Goal: Information Seeking & Learning: Learn about a topic

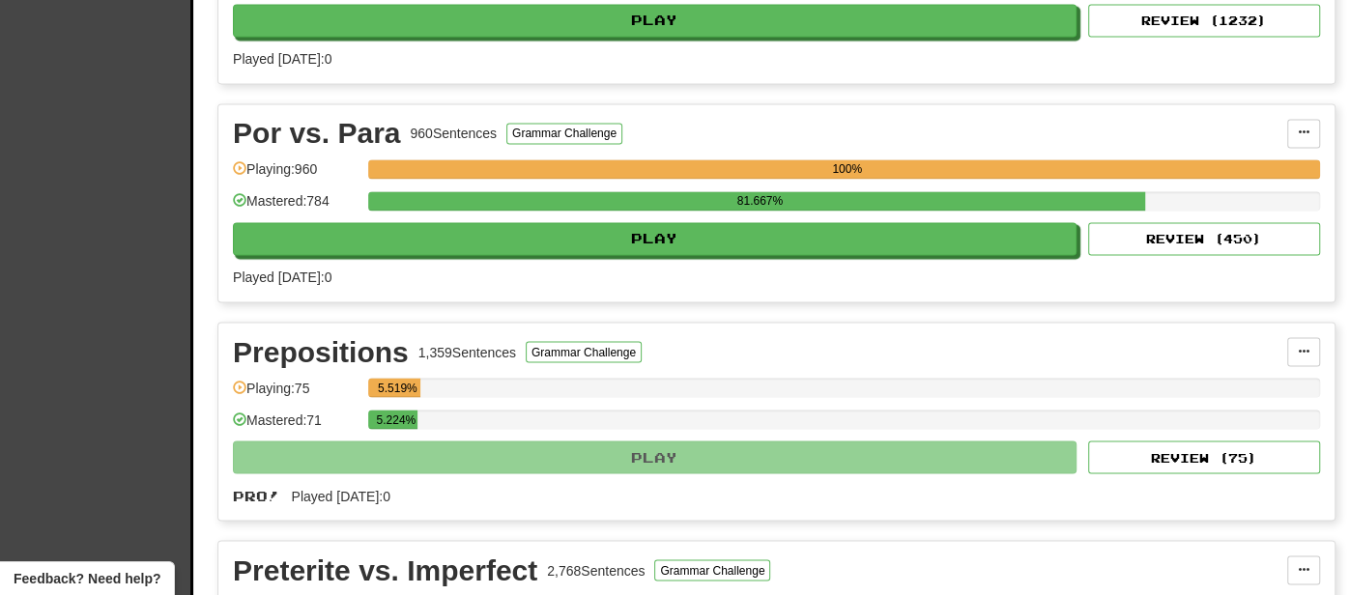
scroll to position [2122, 0]
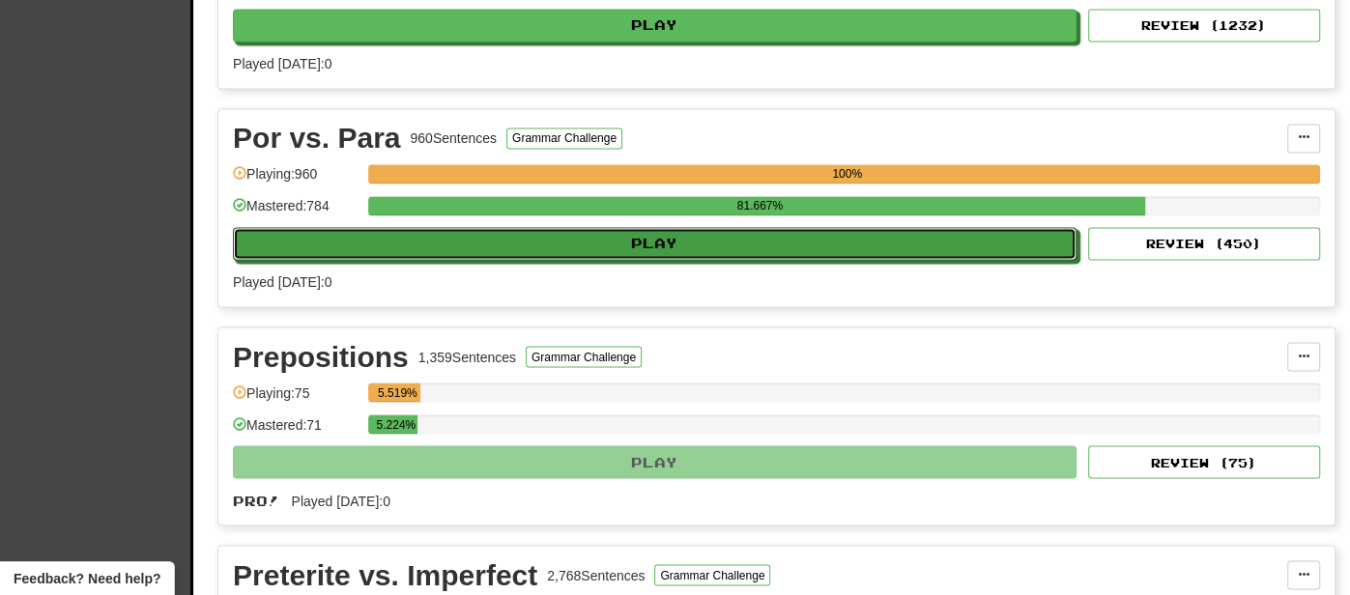
click at [732, 237] on button "Play" at bounding box center [655, 243] width 844 height 33
select select "**"
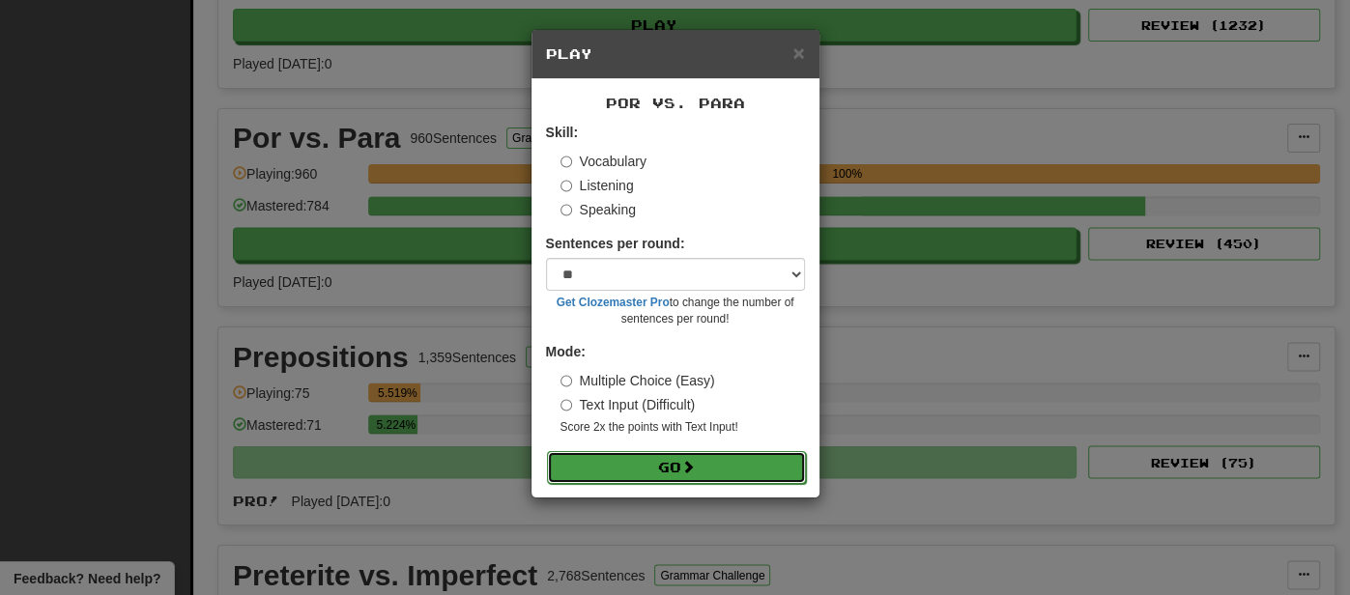
click at [661, 461] on button "Go" at bounding box center [676, 467] width 259 height 33
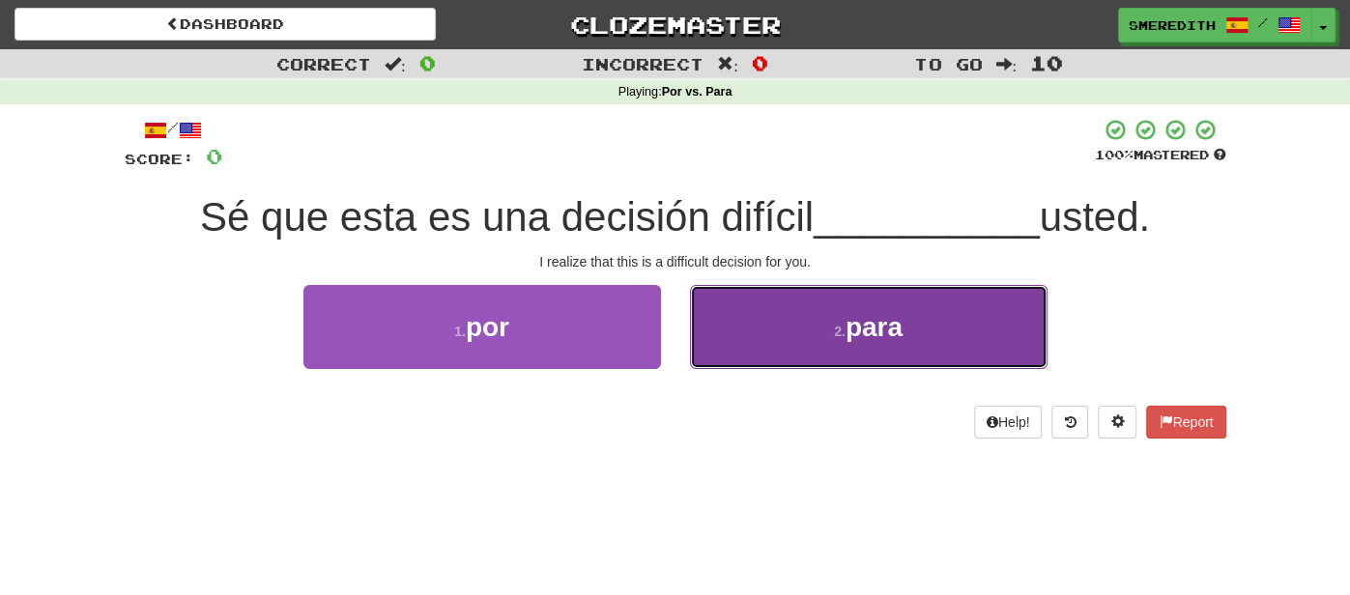
click at [746, 341] on button "2 . para" at bounding box center [868, 327] width 357 height 84
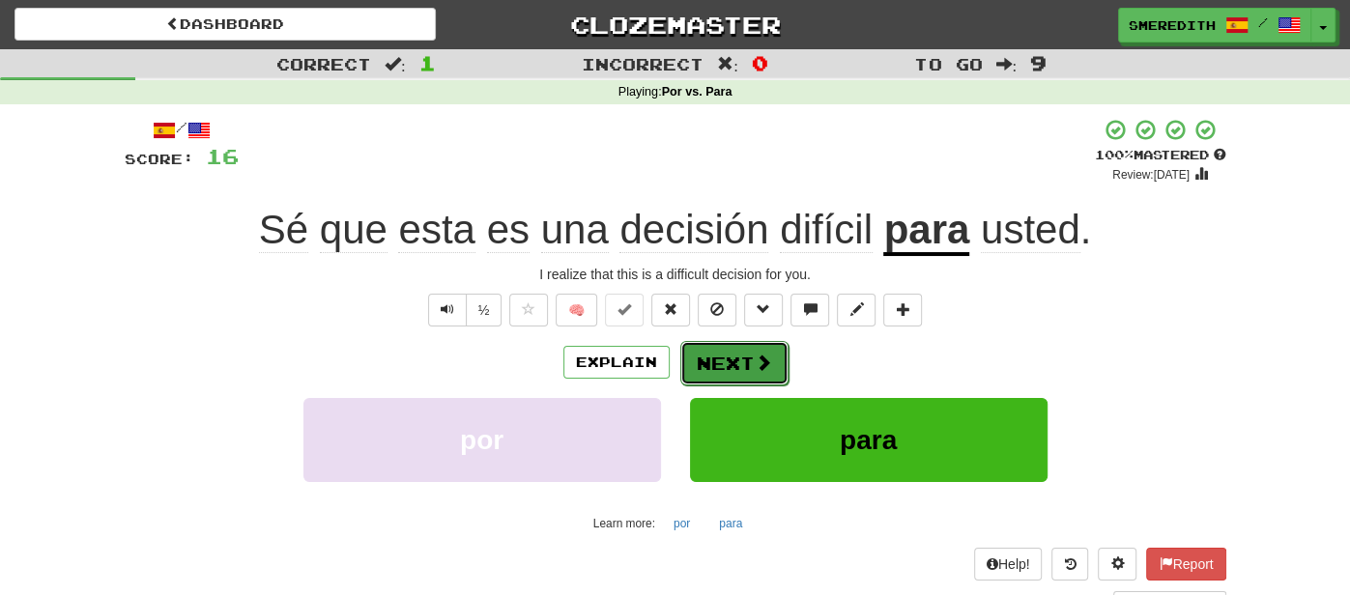
click at [722, 377] on button "Next" at bounding box center [734, 363] width 108 height 44
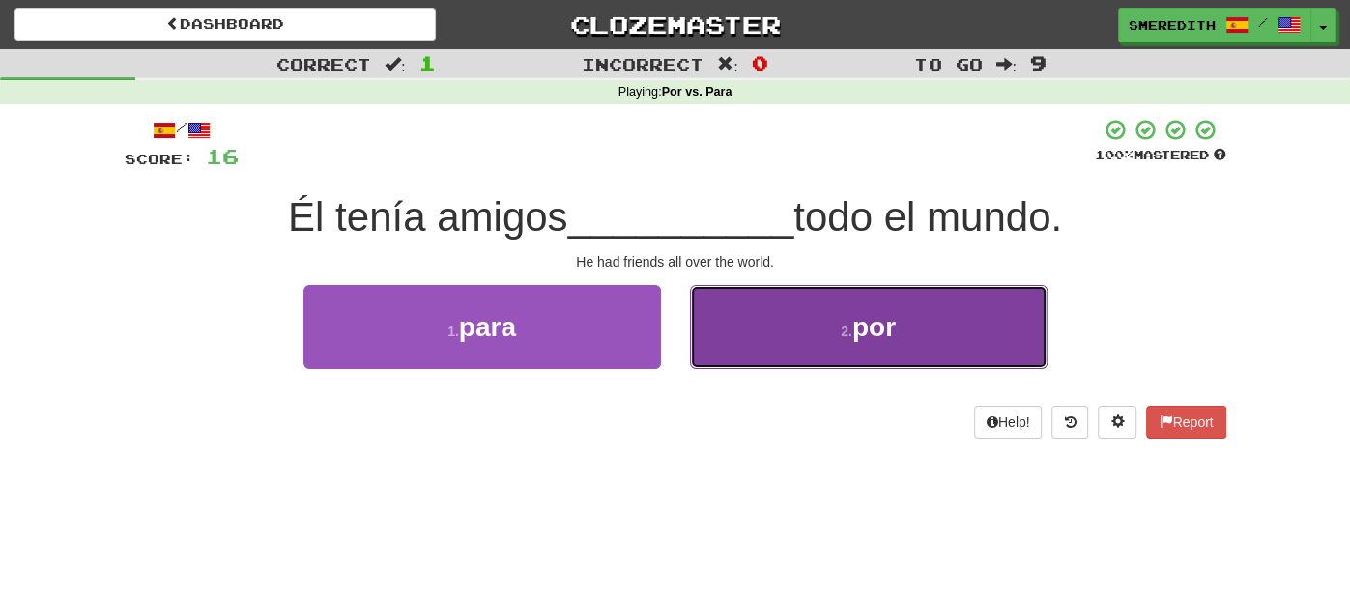
click at [718, 325] on button "2 . por" at bounding box center [868, 327] width 357 height 84
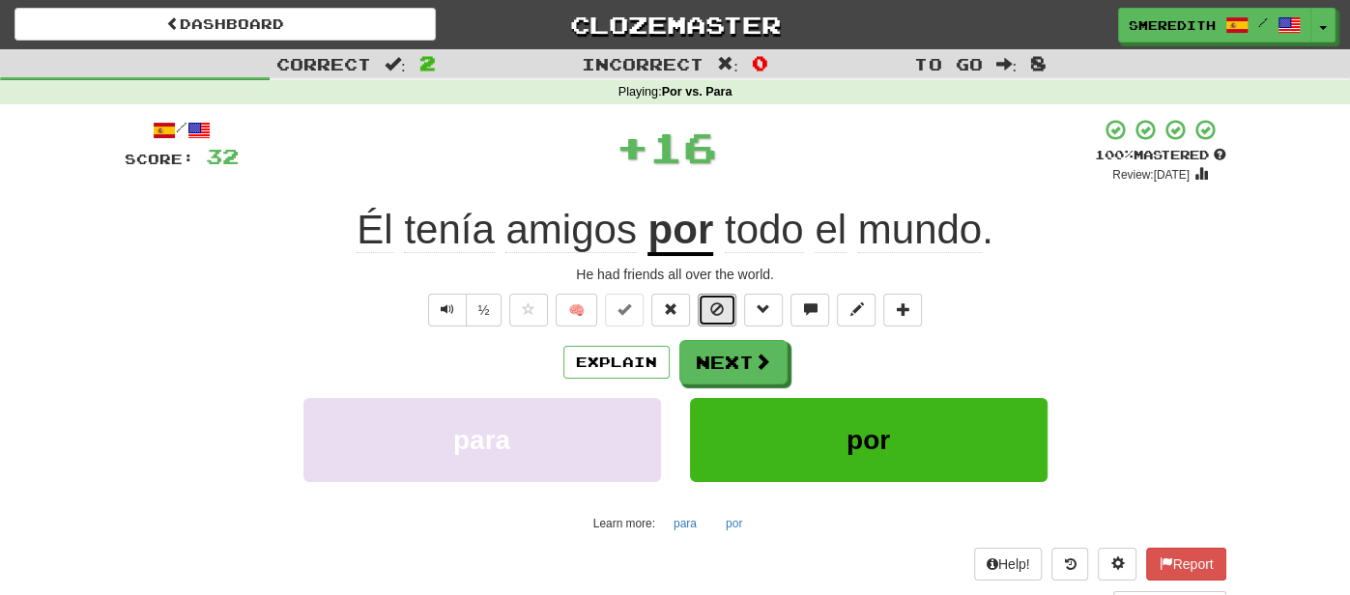
click at [718, 325] on button at bounding box center [717, 310] width 39 height 33
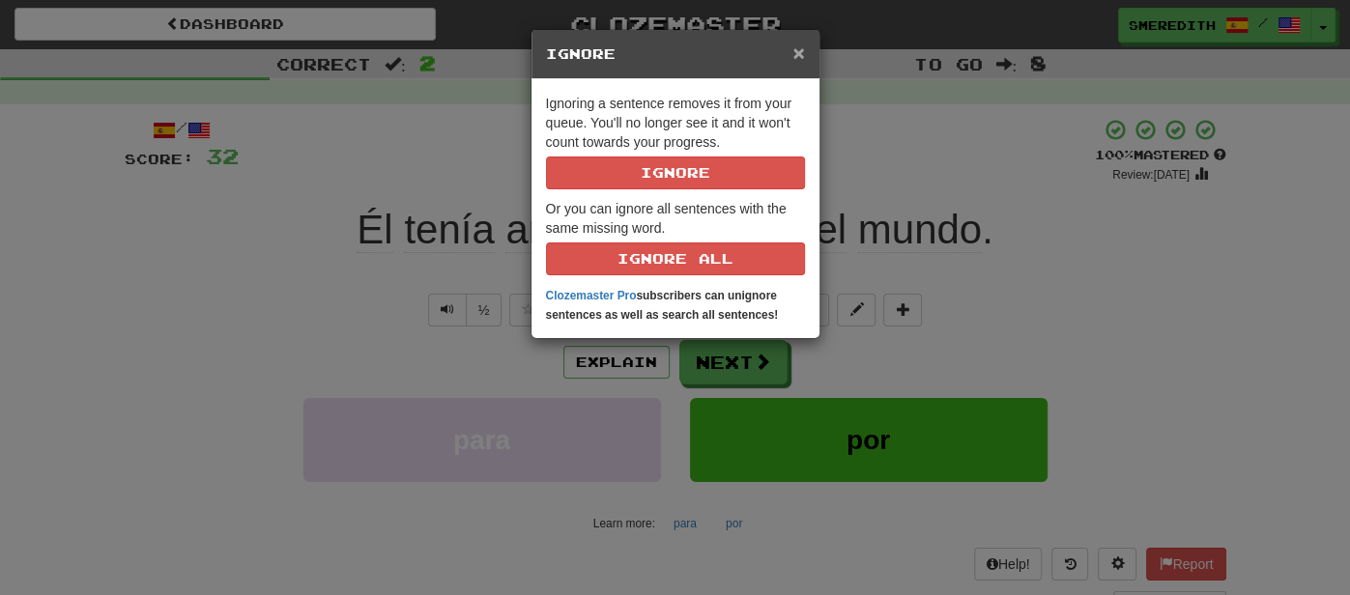
click at [801, 50] on span "×" at bounding box center [798, 53] width 12 height 22
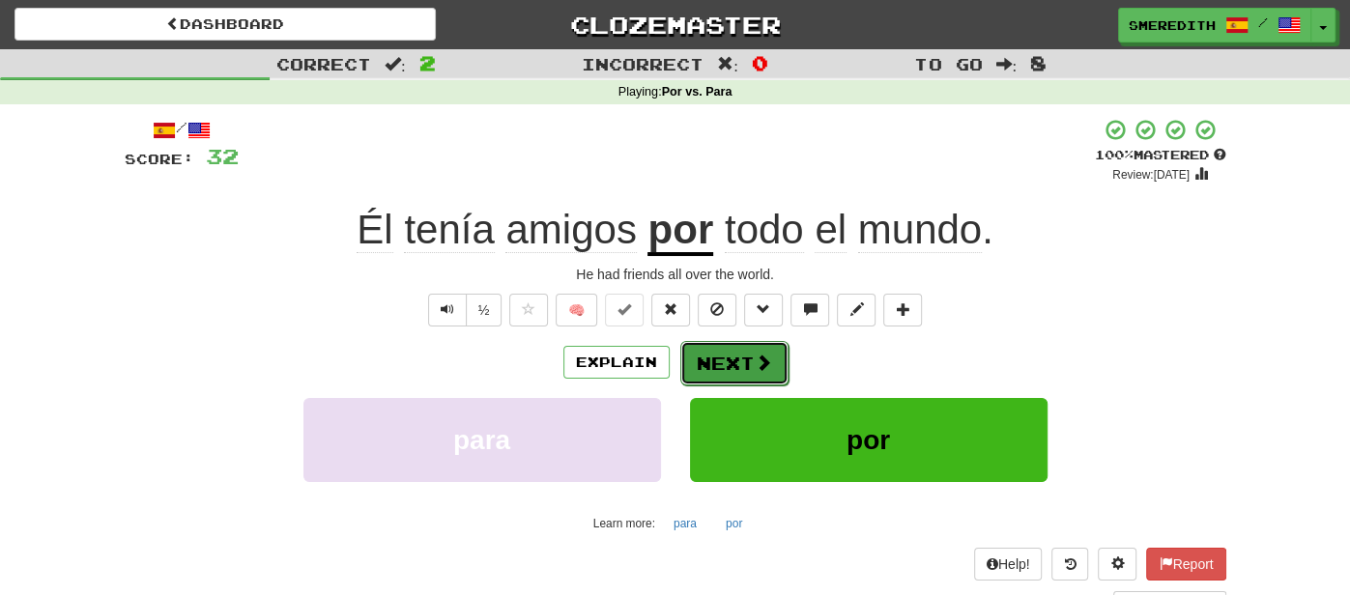
click at [739, 376] on button "Next" at bounding box center [734, 363] width 108 height 44
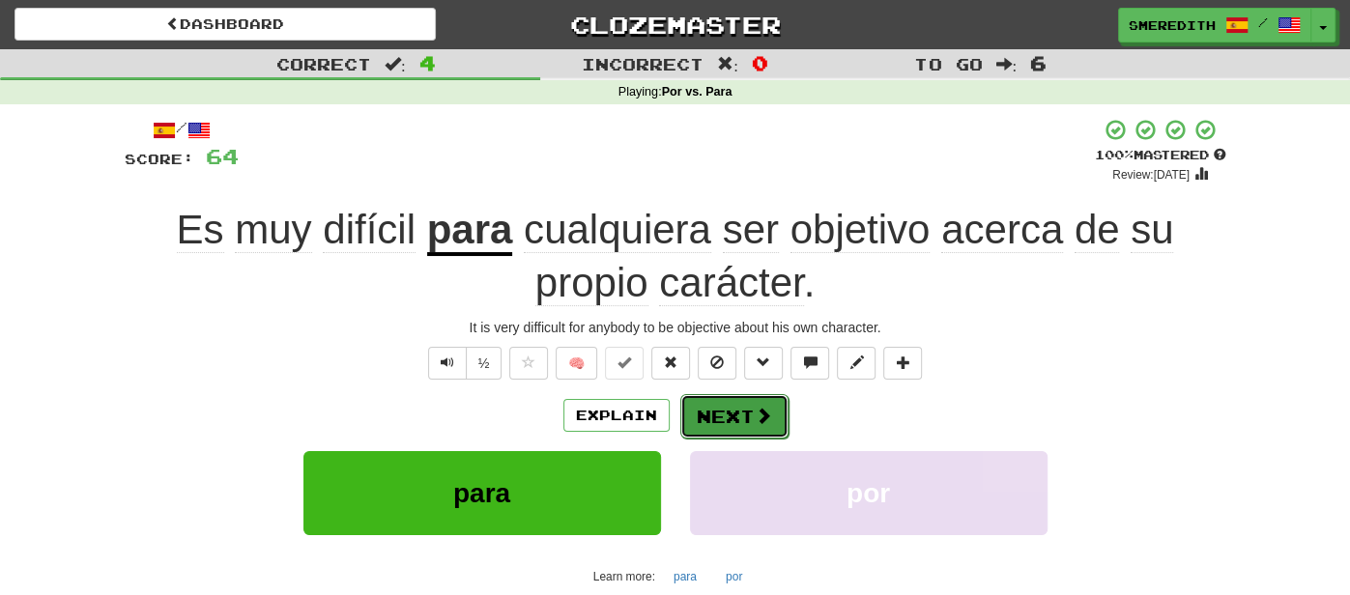
click at [746, 414] on button "Next" at bounding box center [734, 416] width 108 height 44
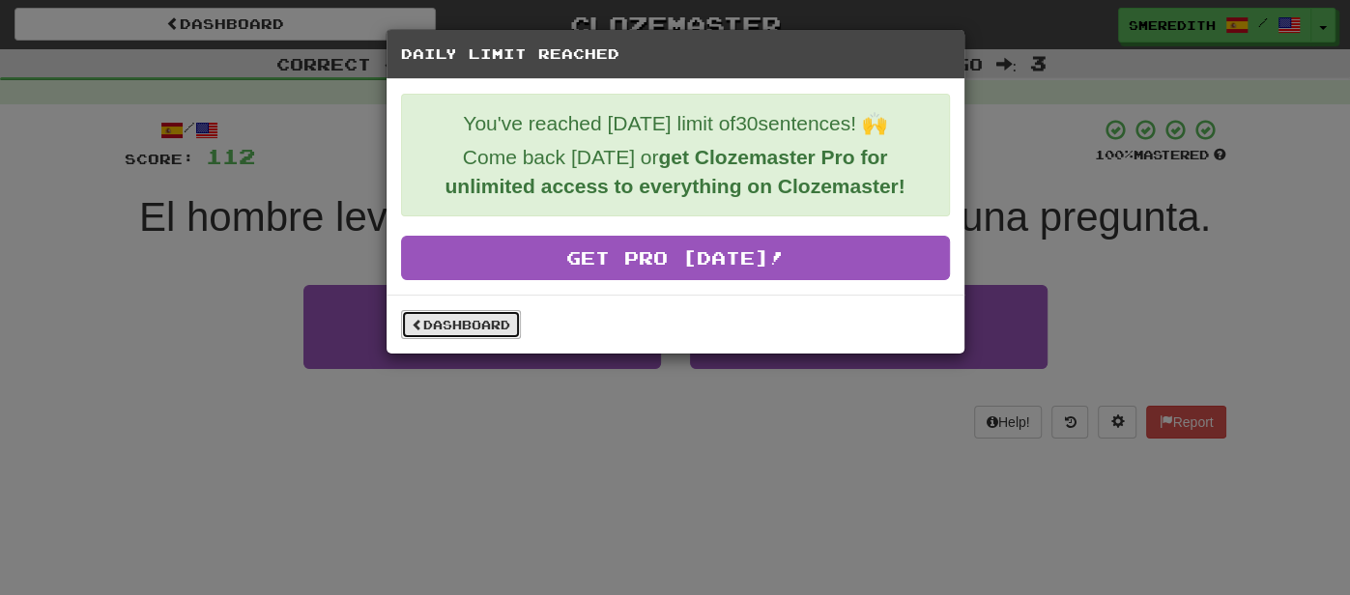
click at [505, 326] on link "Dashboard" at bounding box center [461, 324] width 120 height 29
